Goal: Navigation & Orientation: Find specific page/section

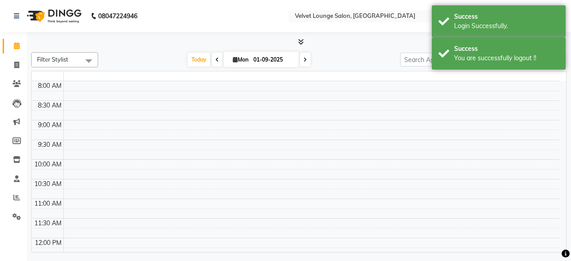
select select "en"
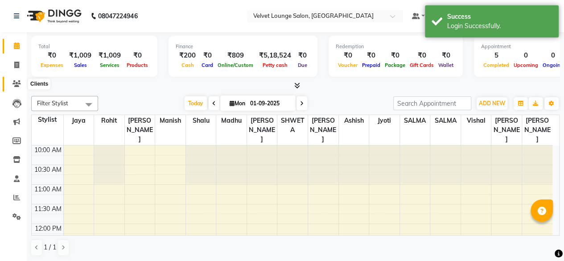
click at [19, 82] on icon at bounding box center [16, 83] width 8 height 7
